Goal: Transaction & Acquisition: Purchase product/service

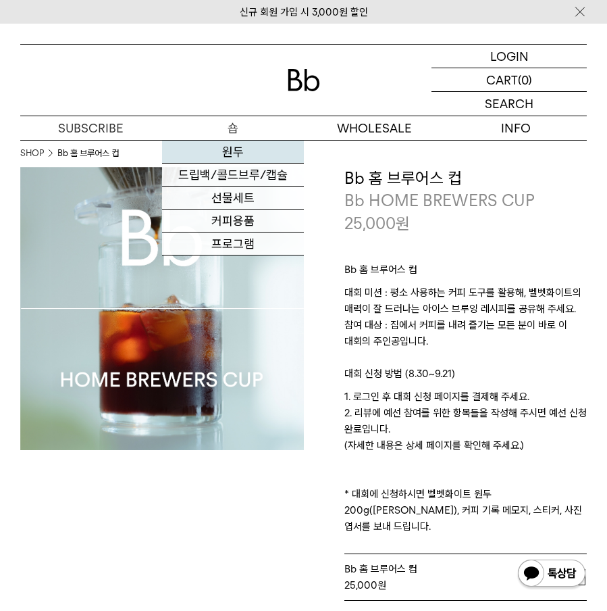
click at [225, 156] on link "원두" at bounding box center [233, 152] width 142 height 23
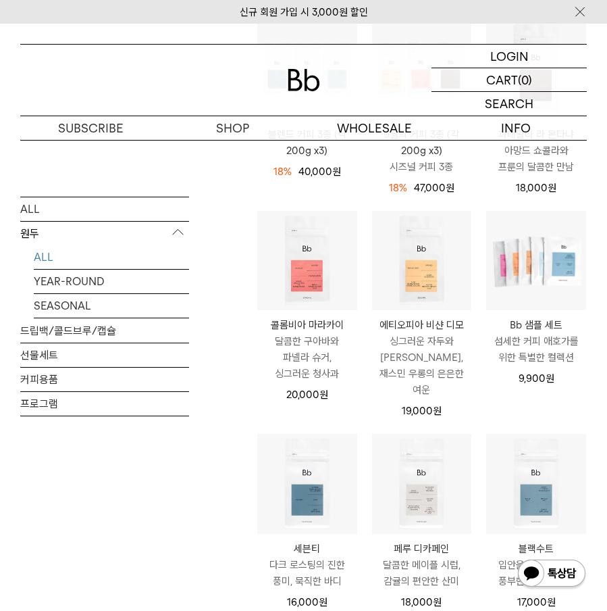
scroll to position [468, 0]
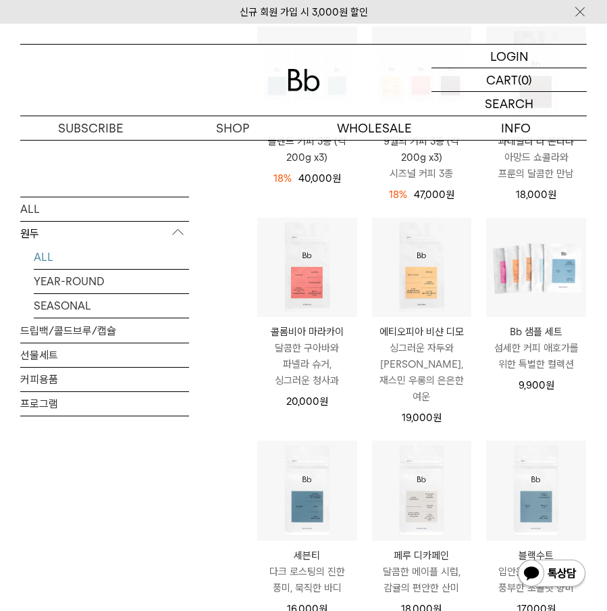
click at [364, 395] on li "콜롬비아 마라카이 COLOMBIA MARACAY 달콤한 구아바와 파넬라 슈거, 싱그러운 청사과 20,000 원" at bounding box center [307, 329] width 115 height 224
click at [364, 408] on li "콜롬비아 마라카이 COLOMBIA MARACAY 달콤한 구아바와 파넬라 슈거, 싱그러운 청사과 20,000 원" at bounding box center [307, 329] width 115 height 224
click at [365, 409] on li "에티오피아 비샨 디모 ETHIOPIA BISHAN DIMO 싱그러운 자두와 황도, 재스민 우롱의 은은한 여운 19,000 원" at bounding box center [422, 329] width 115 height 224
click at [372, 409] on div "19,000 원" at bounding box center [422, 417] width 100 height 16
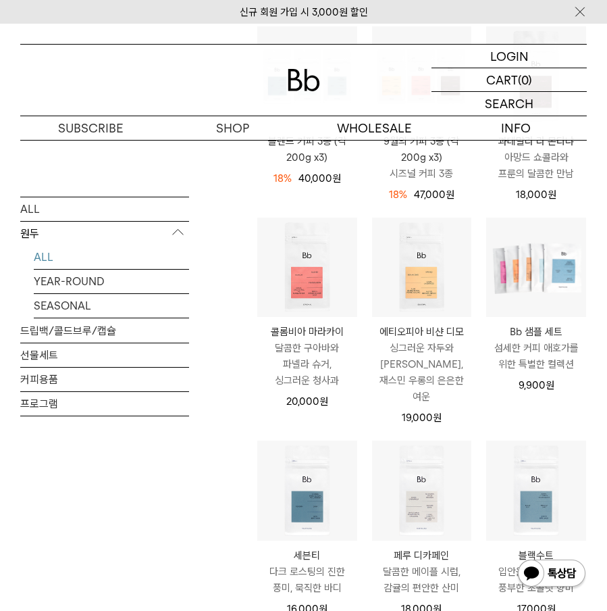
click at [368, 401] on li "에티오피아 비샨 디모 ETHIOPIA BISHAN DIMO 싱그러운 자두와 황도, 재스민 우롱의 은은한 여운 19,000 원" at bounding box center [422, 329] width 115 height 224
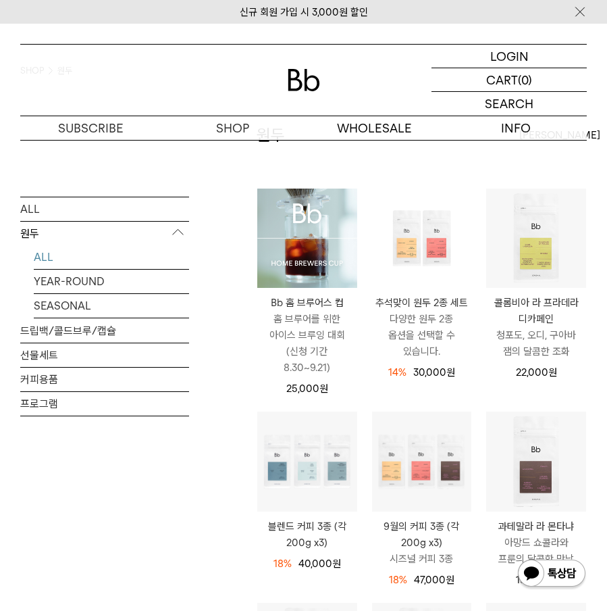
scroll to position [82, 0]
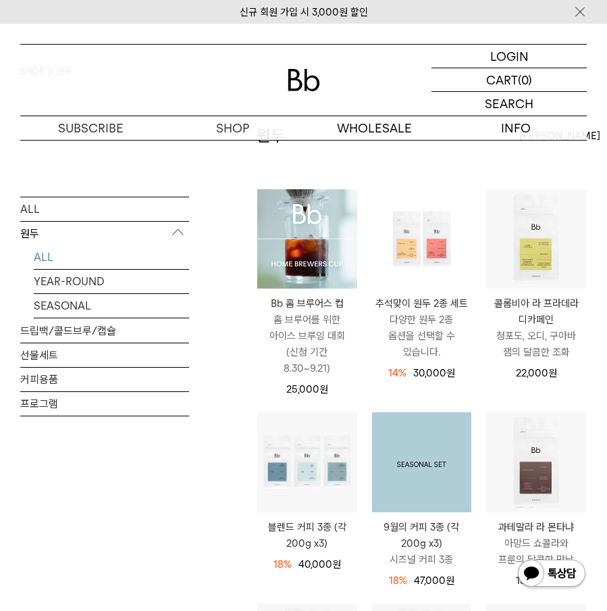
click at [396, 467] on img at bounding box center [422, 462] width 100 height 100
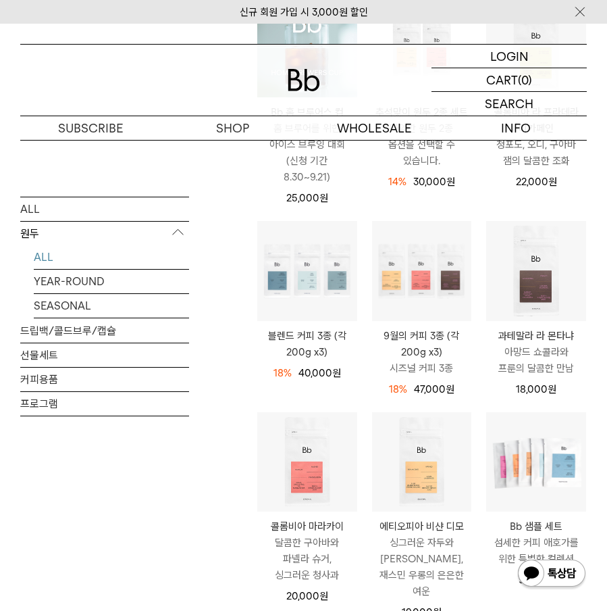
scroll to position [300, 0]
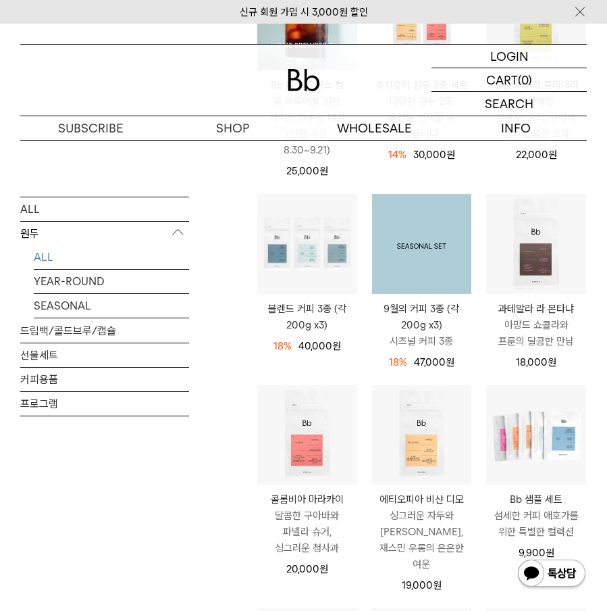
click at [387, 261] on img at bounding box center [422, 244] width 100 height 100
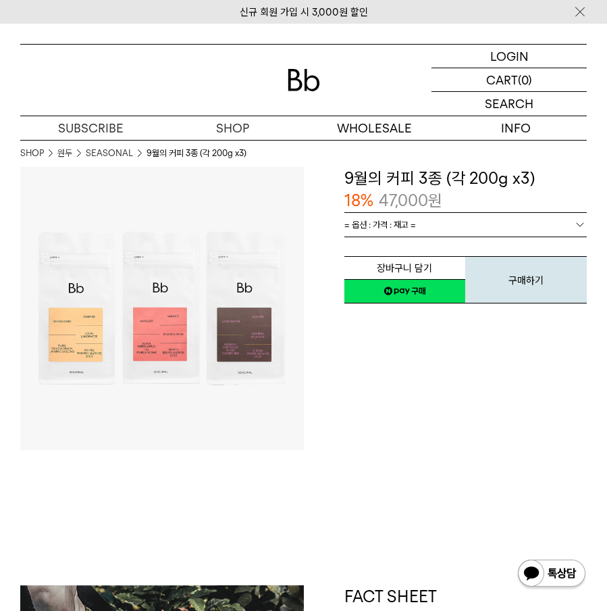
click at [59, 334] on img at bounding box center [162, 309] width 284 height 284
